Goal: Check status: Check status

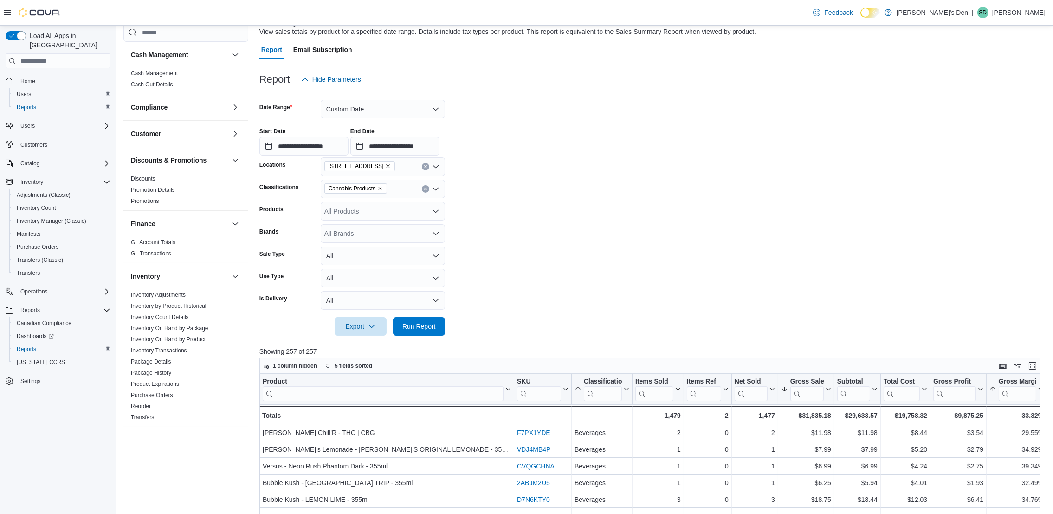
scroll to position [410, 0]
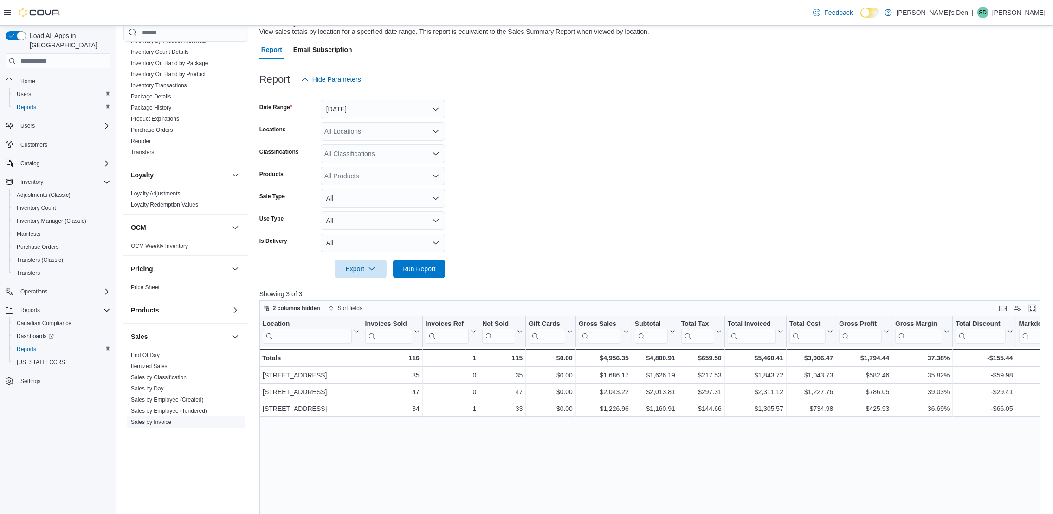
scroll to position [348, 0]
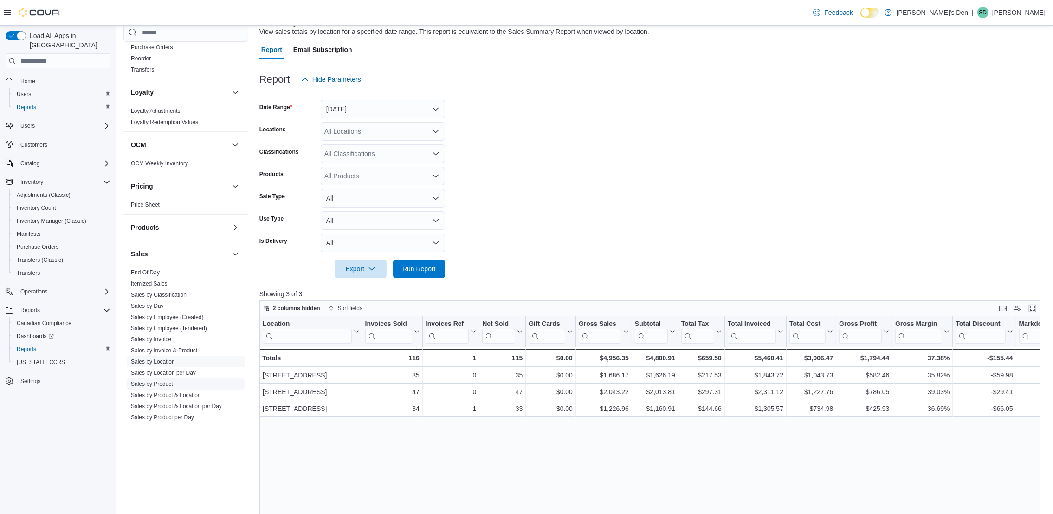
click at [150, 389] on span "Sales by Product" at bounding box center [185, 383] width 117 height 11
click at [152, 385] on link "Sales by Product" at bounding box center [152, 384] width 42 height 6
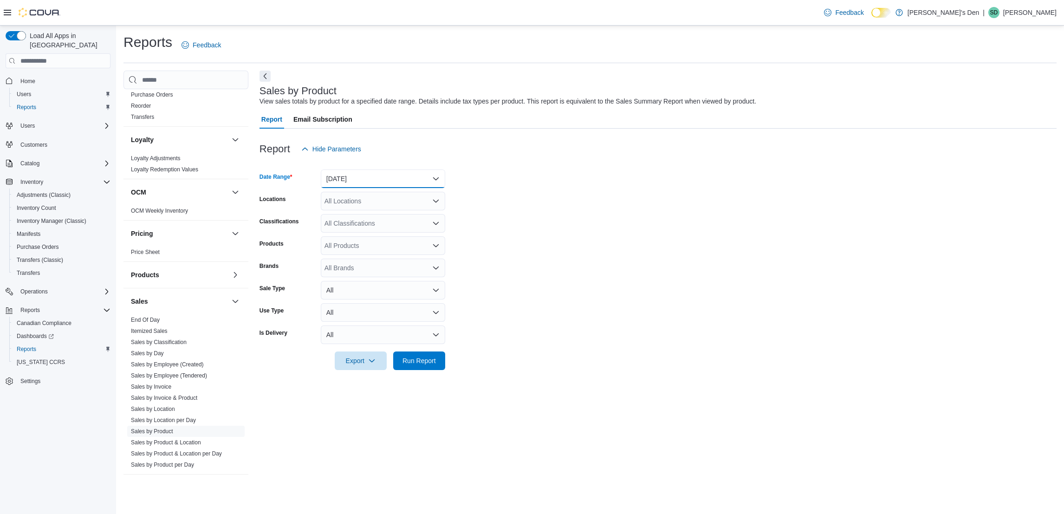
drag, startPoint x: 373, startPoint y: 171, endPoint x: 369, endPoint y: 181, distance: 11.3
click at [373, 172] on button "Yesterday" at bounding box center [383, 178] width 124 height 19
click at [342, 225] on button "Yesterday" at bounding box center [383, 234] width 124 height 19
click at [355, 178] on button "Yesterday" at bounding box center [383, 178] width 124 height 19
click at [342, 211] on span "Today" at bounding box center [389, 215] width 106 height 11
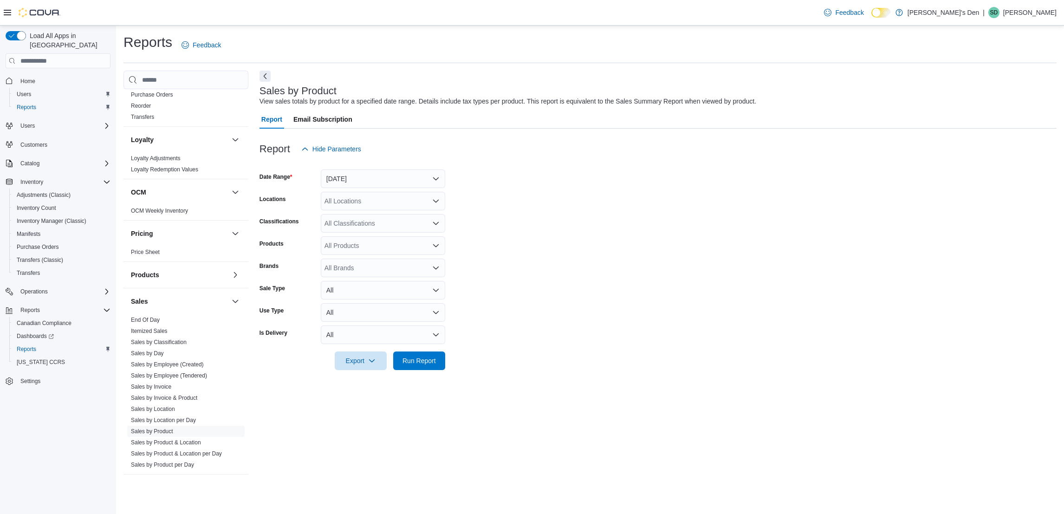
click at [537, 225] on form "Date Range Today Locations All Locations Classifications All Classifications Pr…" at bounding box center [657, 264] width 797 height 212
click at [409, 365] on span "Run Report" at bounding box center [418, 360] width 33 height 9
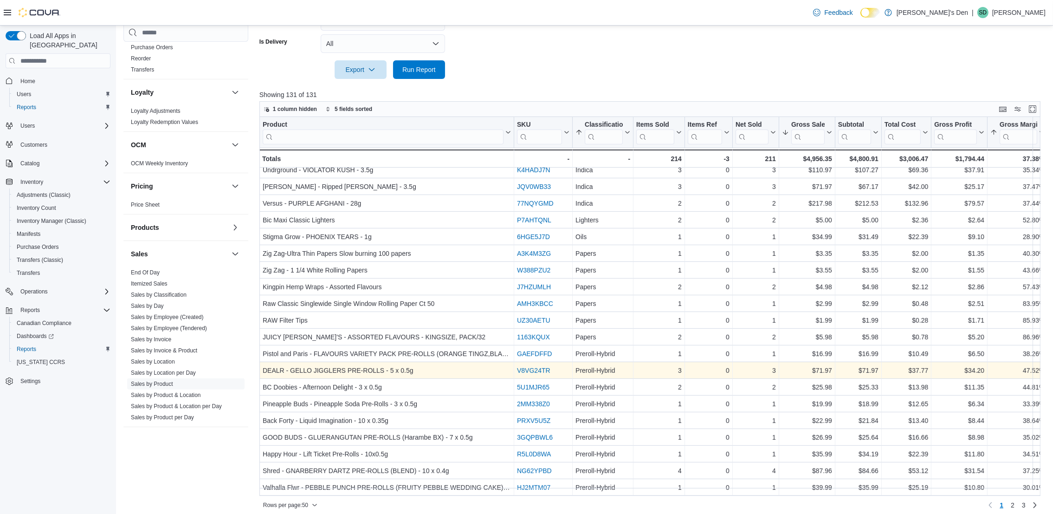
scroll to position [297, 0]
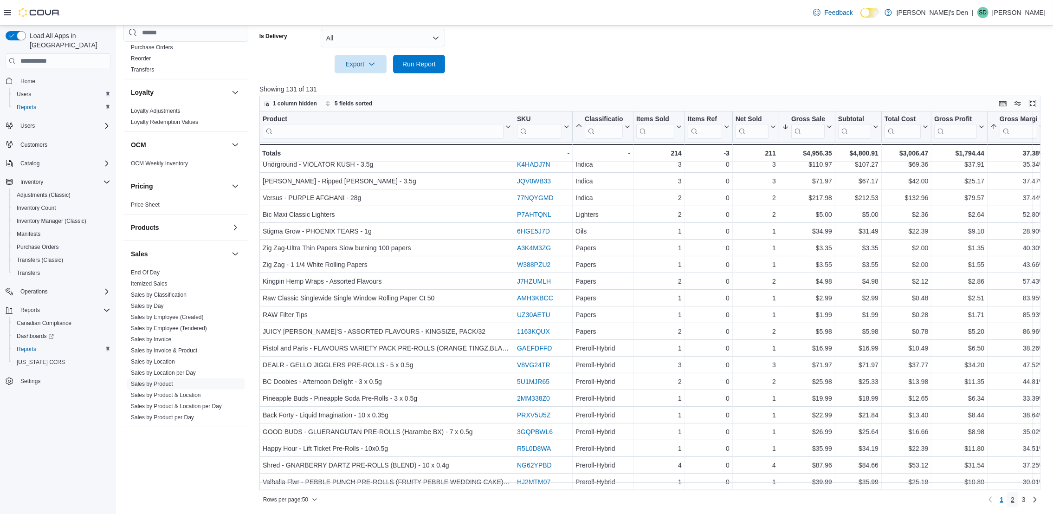
click at [1018, 499] on link "2" at bounding box center [1012, 499] width 11 height 15
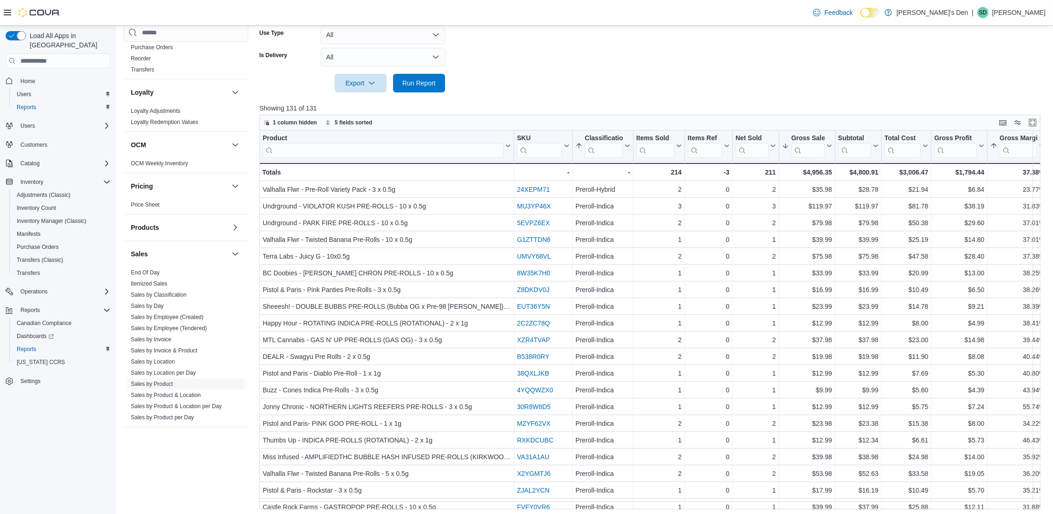
scroll to position [0, 0]
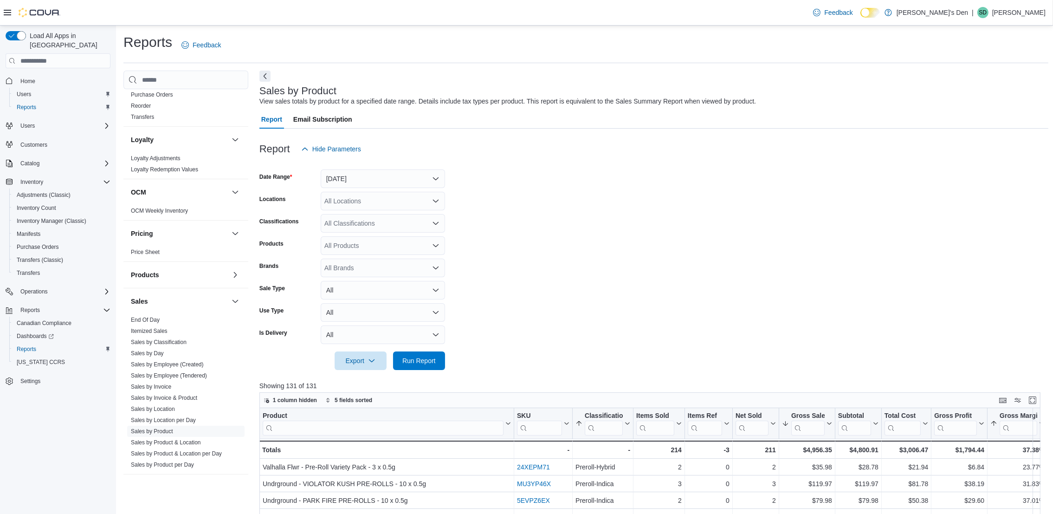
click at [405, 203] on div "All Locations" at bounding box center [383, 201] width 124 height 19
click at [369, 241] on span "68 Broadway Avenue North" at bounding box center [373, 243] width 64 height 9
click at [402, 357] on span "Run Report" at bounding box center [418, 360] width 33 height 9
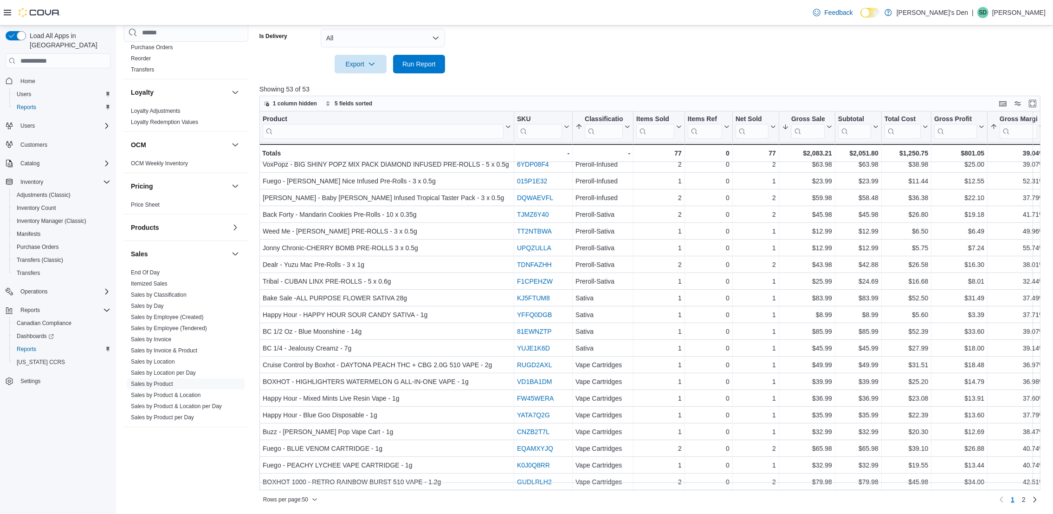
scroll to position [514, 0]
click at [1026, 500] on span "2" at bounding box center [1024, 499] width 4 height 9
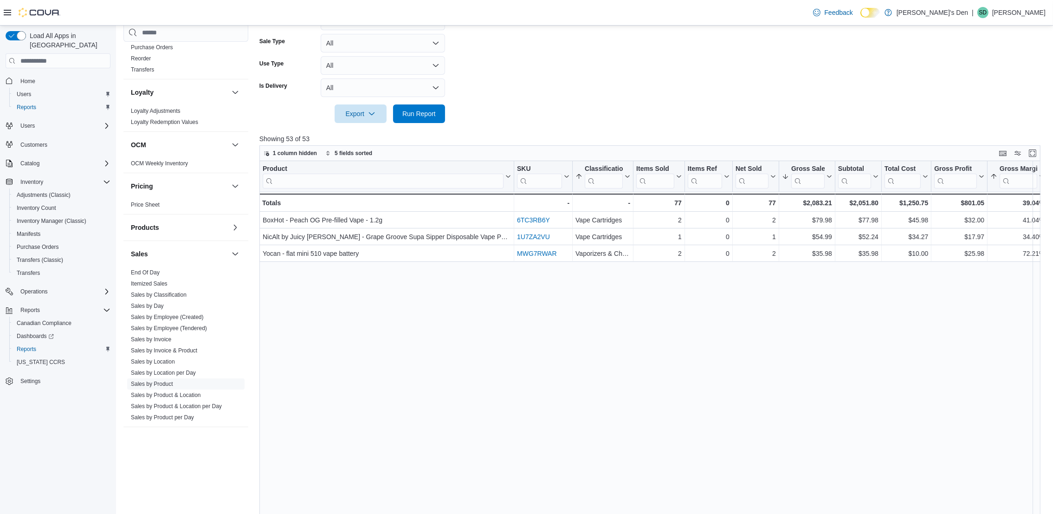
scroll to position [297, 0]
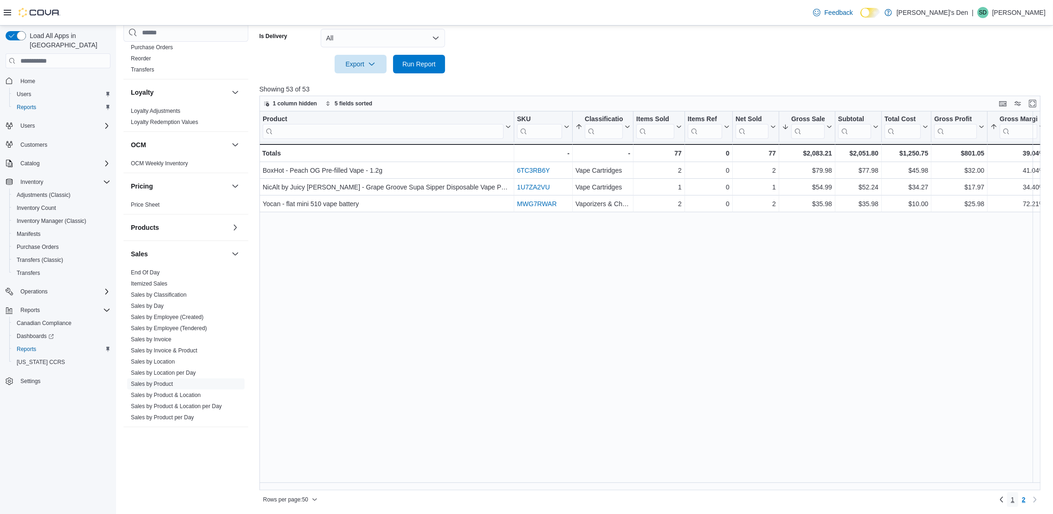
click at [1017, 500] on link "1" at bounding box center [1012, 499] width 11 height 15
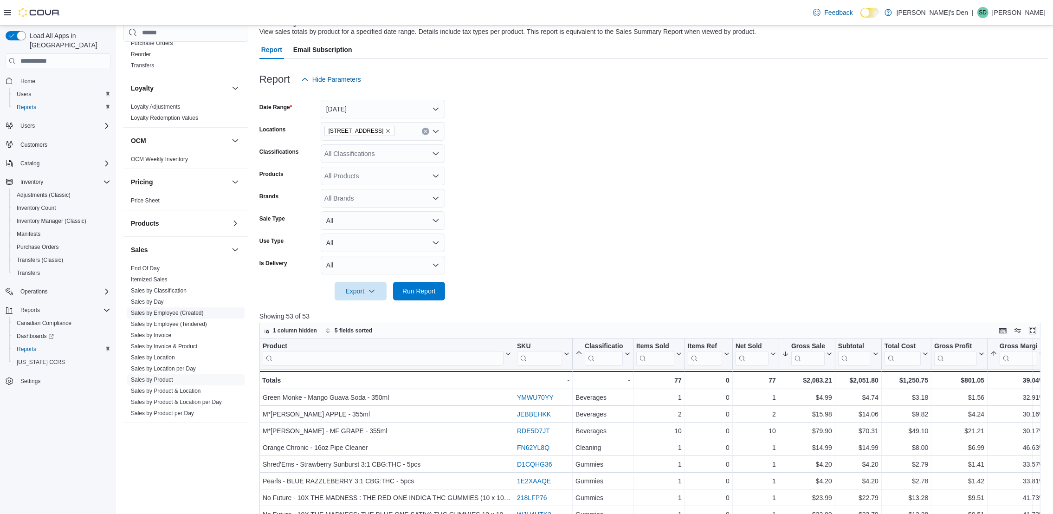
scroll to position [410, 0]
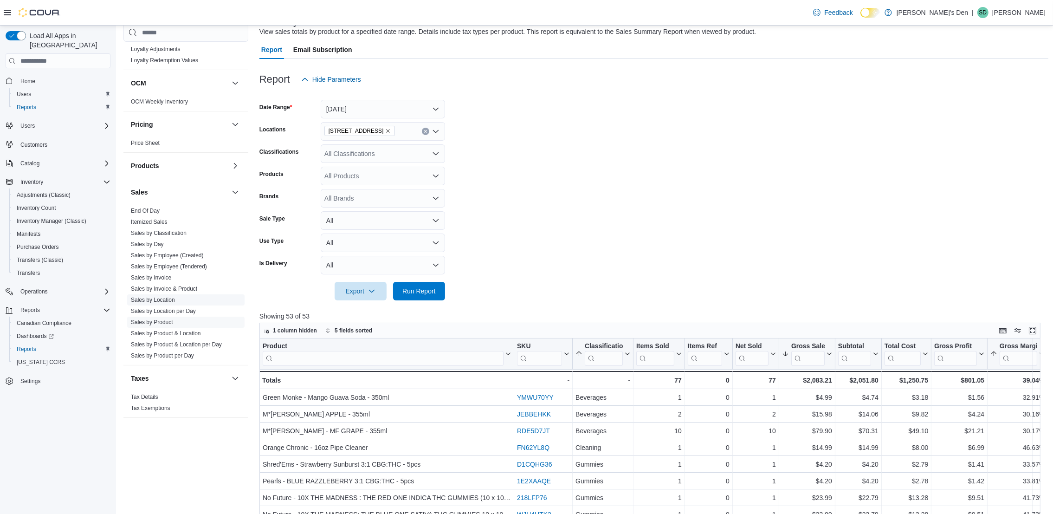
click at [168, 299] on link "Sales by Location" at bounding box center [153, 300] width 44 height 6
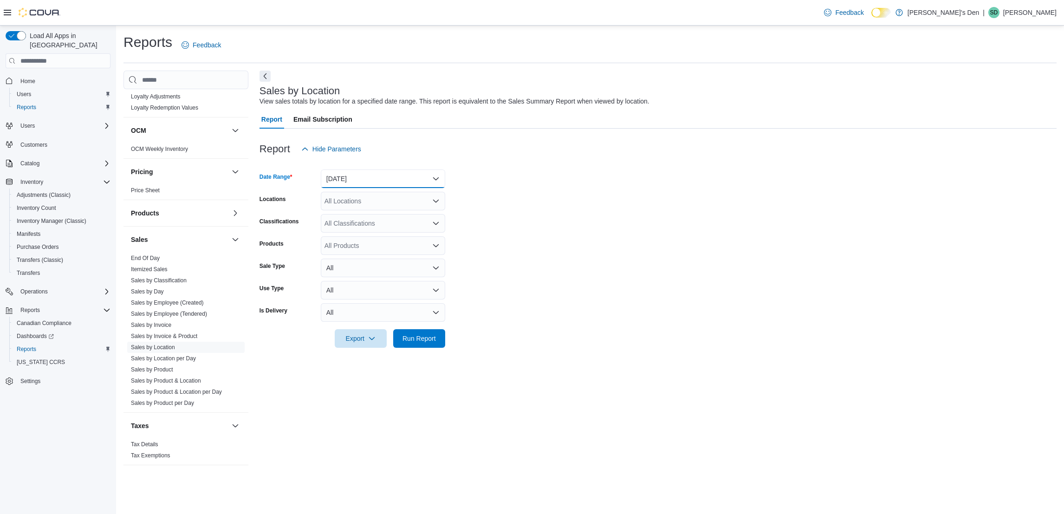
click at [410, 181] on button "Yesterday" at bounding box center [383, 178] width 124 height 19
click at [355, 219] on span "Today" at bounding box center [389, 215] width 106 height 11
click at [402, 338] on span "Run Report" at bounding box center [418, 338] width 33 height 9
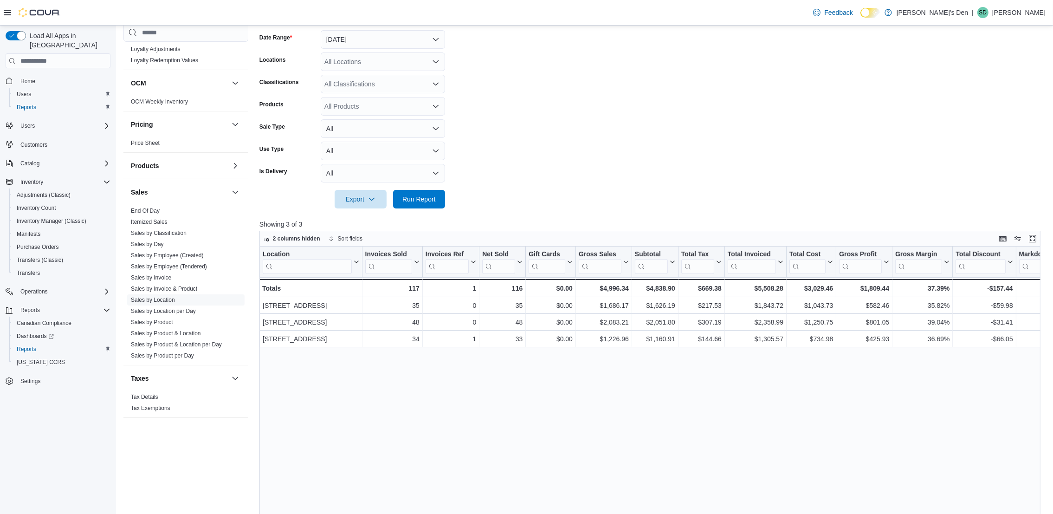
scroll to position [70, 0]
